Goal: Go to known website: Access a specific website the user already knows

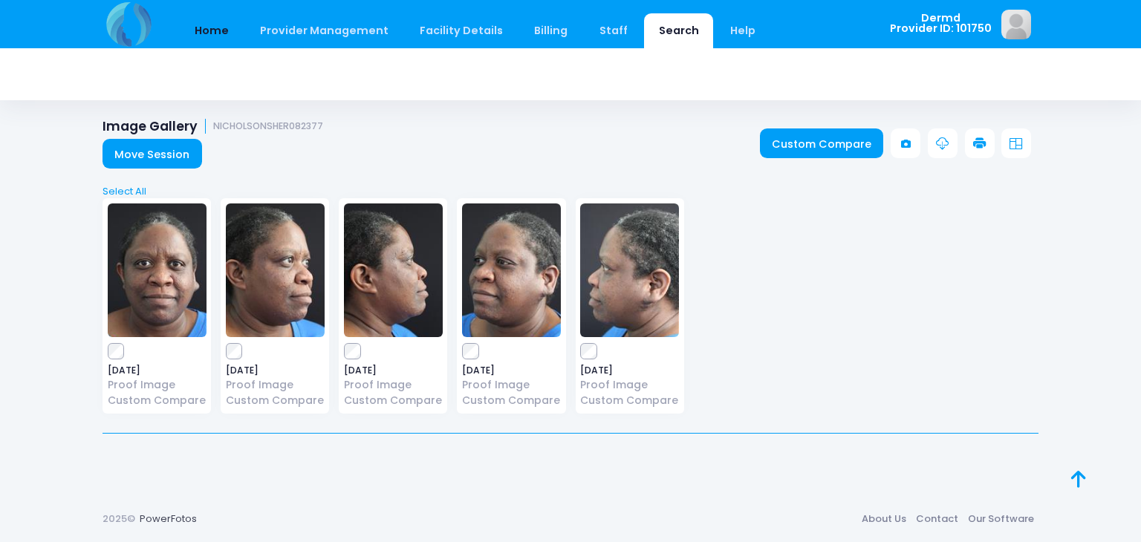
click at [204, 36] on link "Home" at bounding box center [211, 30] width 63 height 35
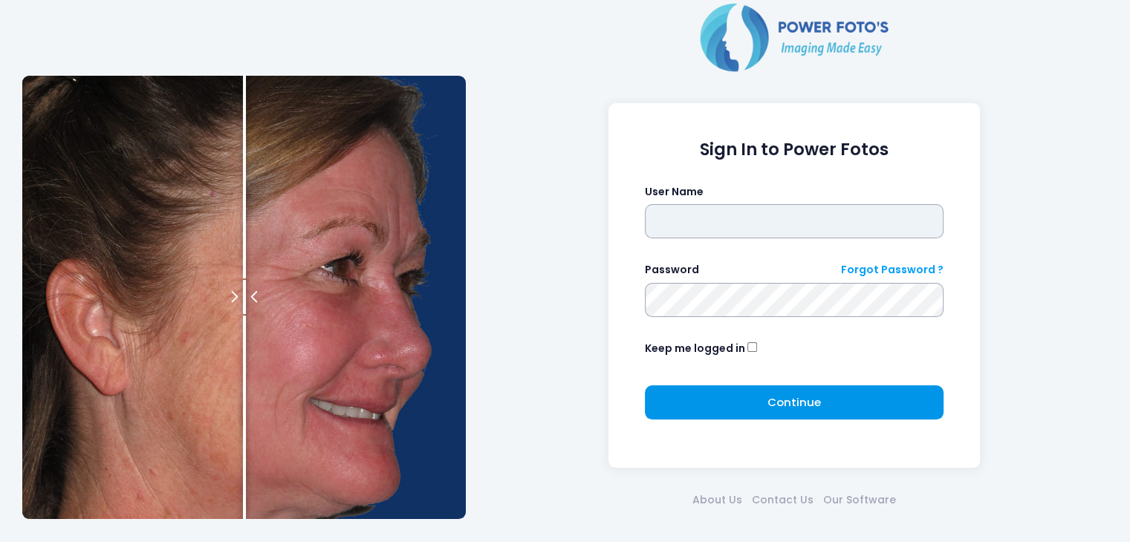
type input "*****"
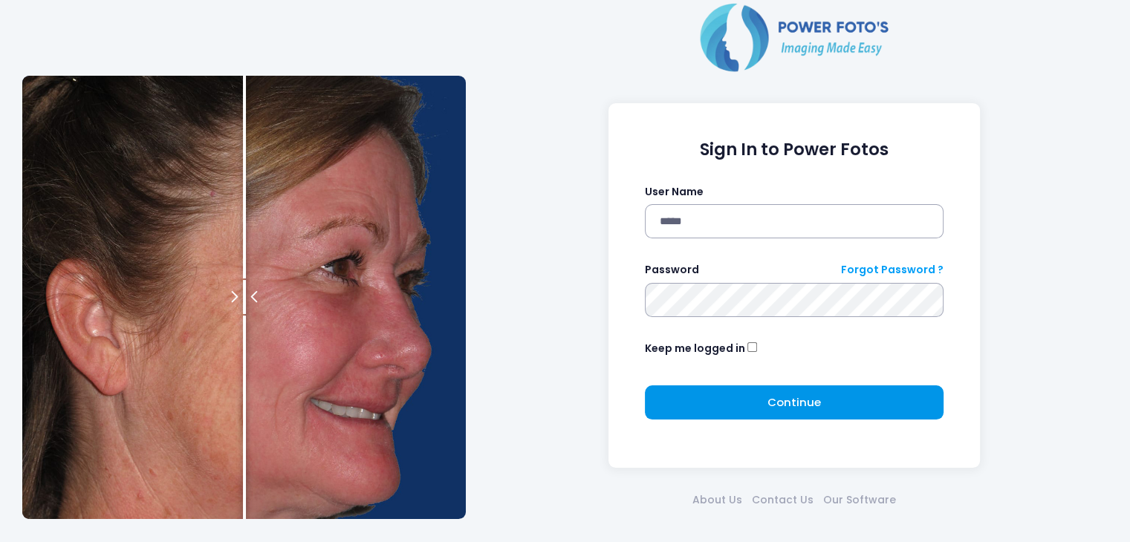
click at [685, 416] on button "Continue Please wait..." at bounding box center [794, 403] width 299 height 34
